Goal: Navigation & Orientation: Find specific page/section

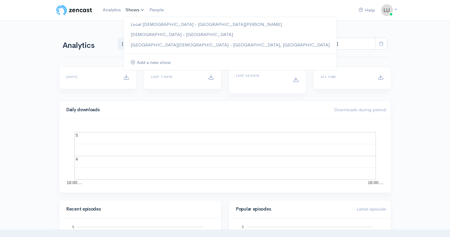
click at [140, 10] on link "Shows" at bounding box center [135, 10] width 24 height 13
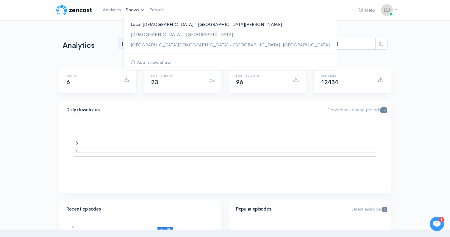
click at [141, 23] on link "Local [DEMOGRAPHIC_DATA] - [GEOGRAPHIC_DATA][PERSON_NAME]" at bounding box center [229, 24] width 213 height 10
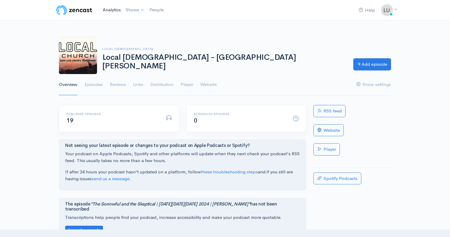
click at [116, 9] on link "Analytics" at bounding box center [111, 10] width 23 height 13
